Goal: Transaction & Acquisition: Purchase product/service

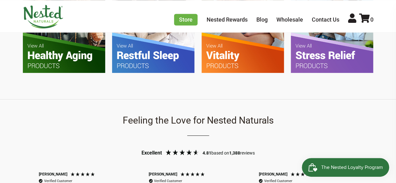
scroll to position [457, 0]
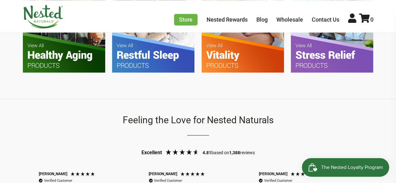
click at [153, 62] on img at bounding box center [153, 17] width 82 height 109
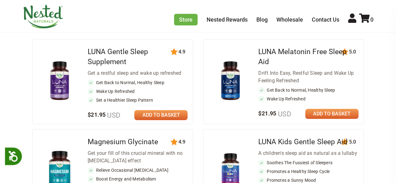
scroll to position [266, 0]
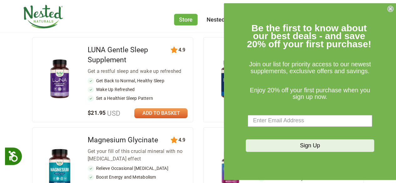
click at [391, 8] on icon "Close dialog" at bounding box center [390, 9] width 3 height 3
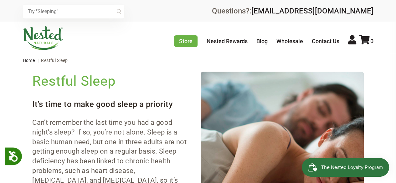
scroll to position [20, 0]
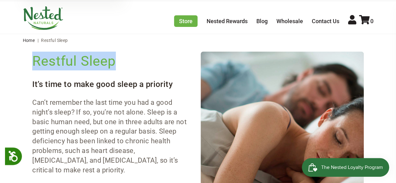
drag, startPoint x: 115, startPoint y: 61, endPoint x: 33, endPoint y: 57, distance: 82.1
click at [33, 57] on h2 "Restful Sleep" at bounding box center [111, 61] width 158 height 19
copy h2 "Restful Sleep"
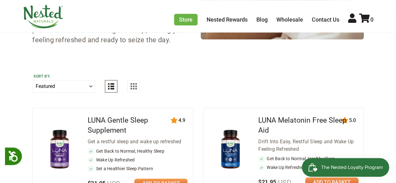
scroll to position [195, 0]
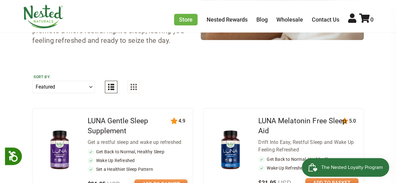
click at [92, 89] on select "Featured Highest Rated Best-Selling Alphabetically Newest First" at bounding box center [63, 87] width 63 height 13
select select "highest_rated"
click at [32, 81] on select "Featured Highest Rated Best-Selling Alphabetically Newest First" at bounding box center [63, 87] width 63 height 13
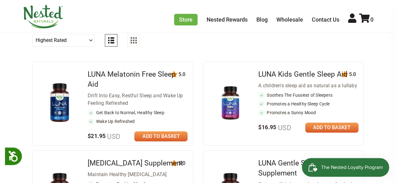
scroll to position [242, 0]
